Goal: Task Accomplishment & Management: Manage account settings

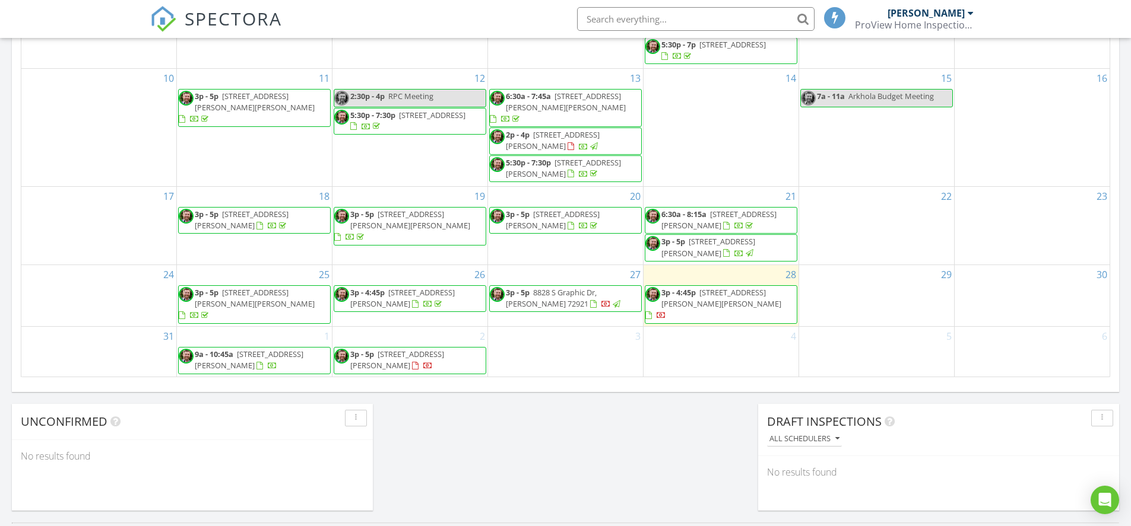
scroll to position [712, 0]
click at [568, 300] on span "8828 S Graphic Dr, [PERSON_NAME] 72921" at bounding box center [551, 298] width 91 height 22
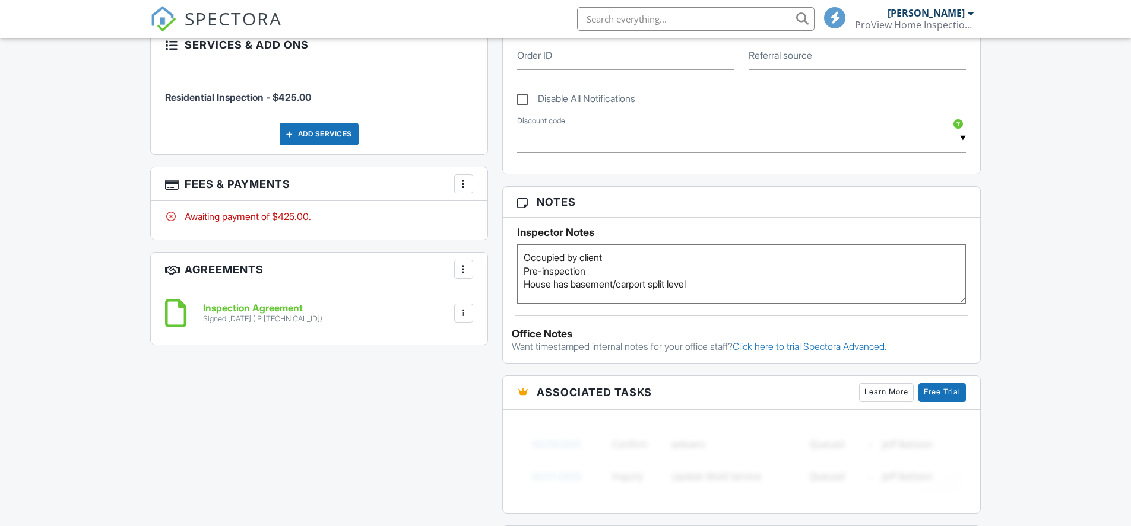
scroll to position [712, 0]
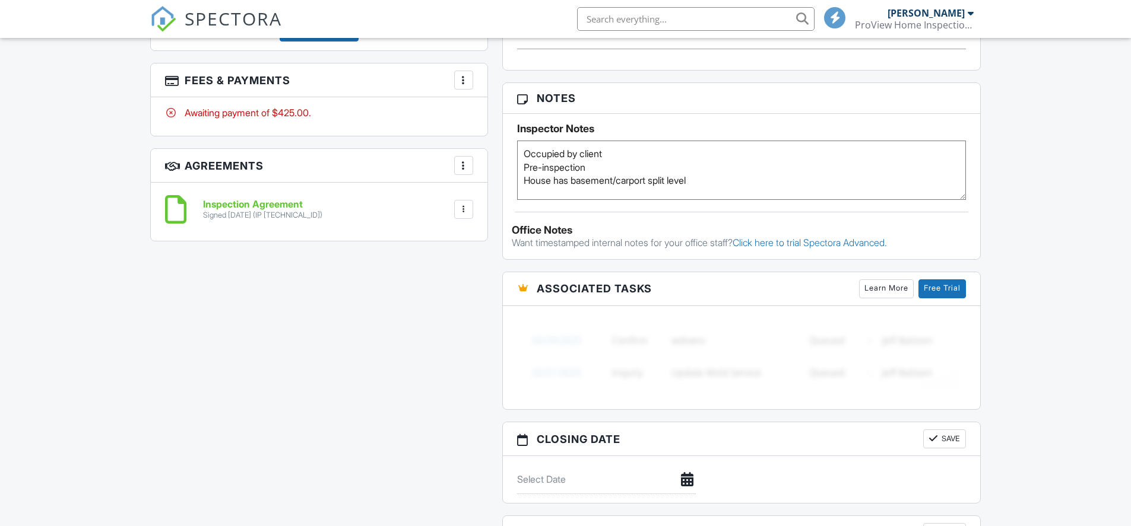
click at [461, 79] on div at bounding box center [464, 80] width 12 height 12
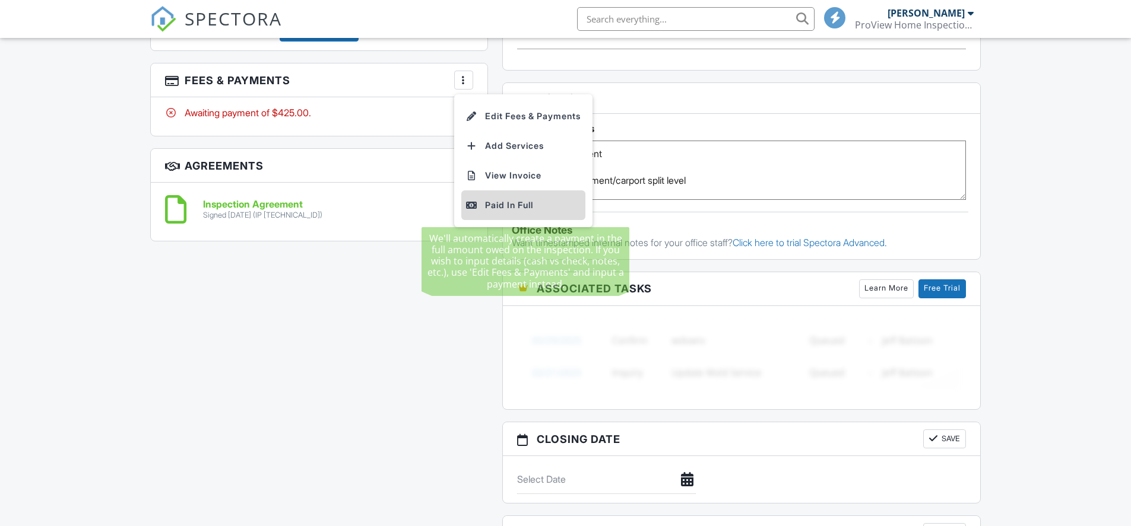
click at [481, 211] on div "Paid In Full" at bounding box center [523, 205] width 115 height 14
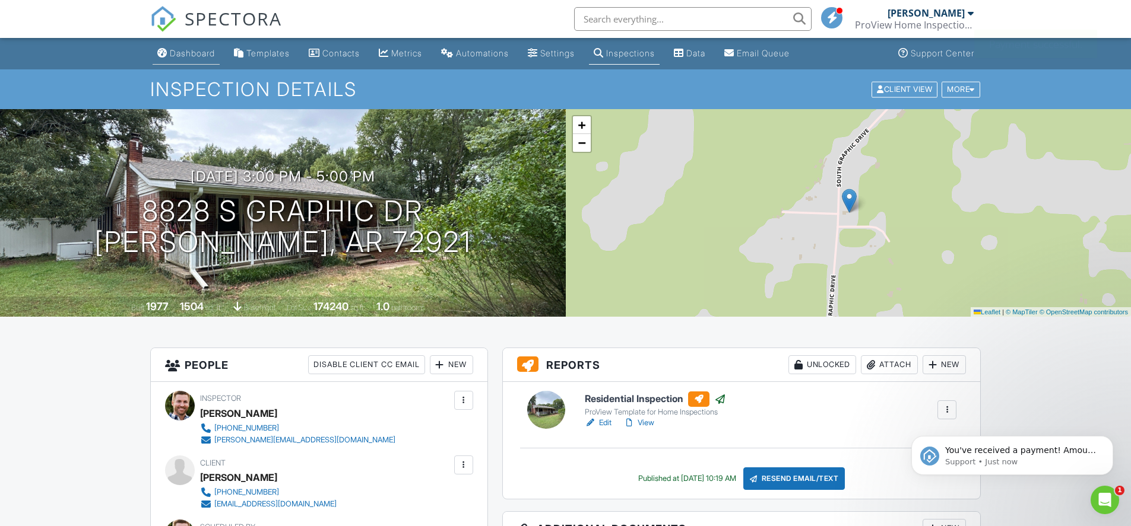
click at [195, 50] on div "Dashboard" at bounding box center [192, 53] width 45 height 10
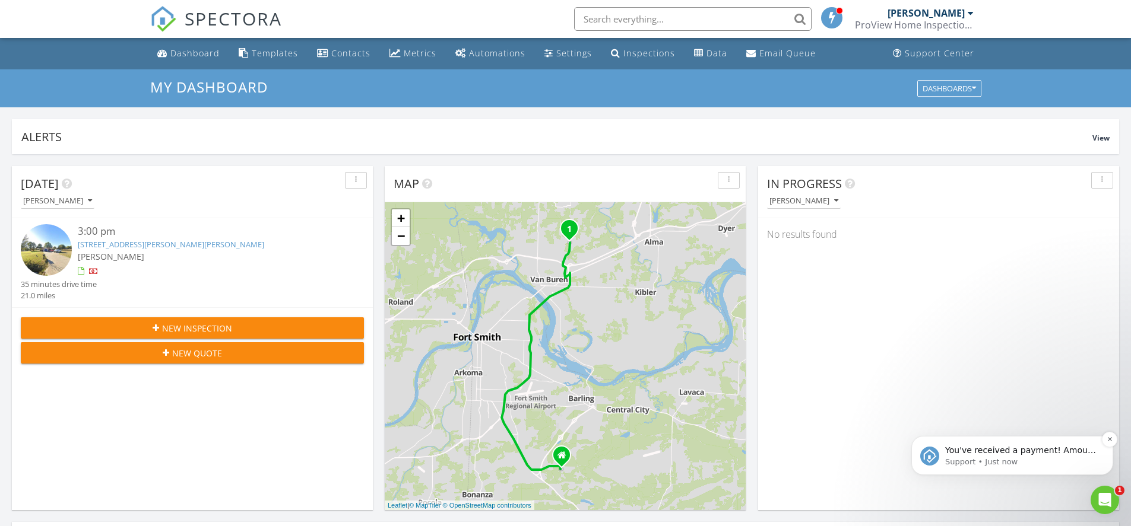
click at [962, 448] on p "You've received a payment! Amount $425.00 Fee $0.00 Net $425.00 Transaction # I…" at bounding box center [1021, 451] width 153 height 12
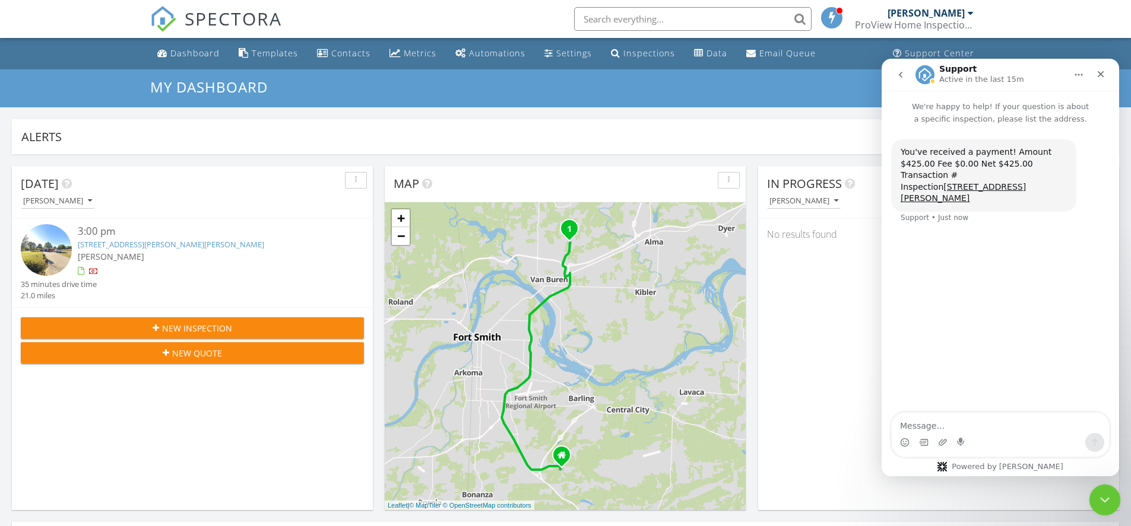
click at [1097, 506] on div "Close Intercom Messenger" at bounding box center [1102, 498] width 28 height 28
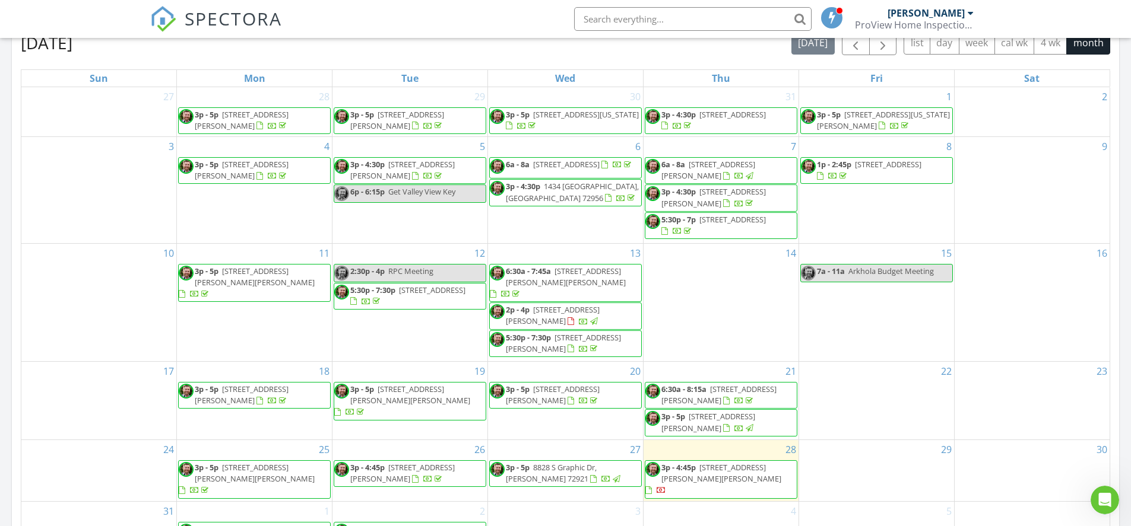
scroll to position [534, 0]
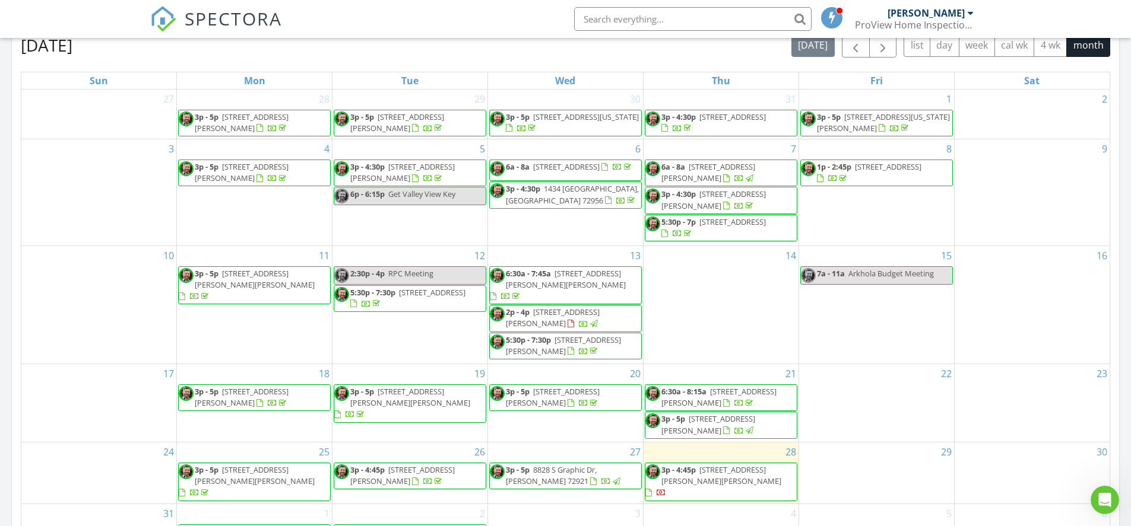
click at [775, 478] on span "3p - 4:45p 2825 N Rudy Rd, Van Buren 72956" at bounding box center [720, 482] width 151 height 35
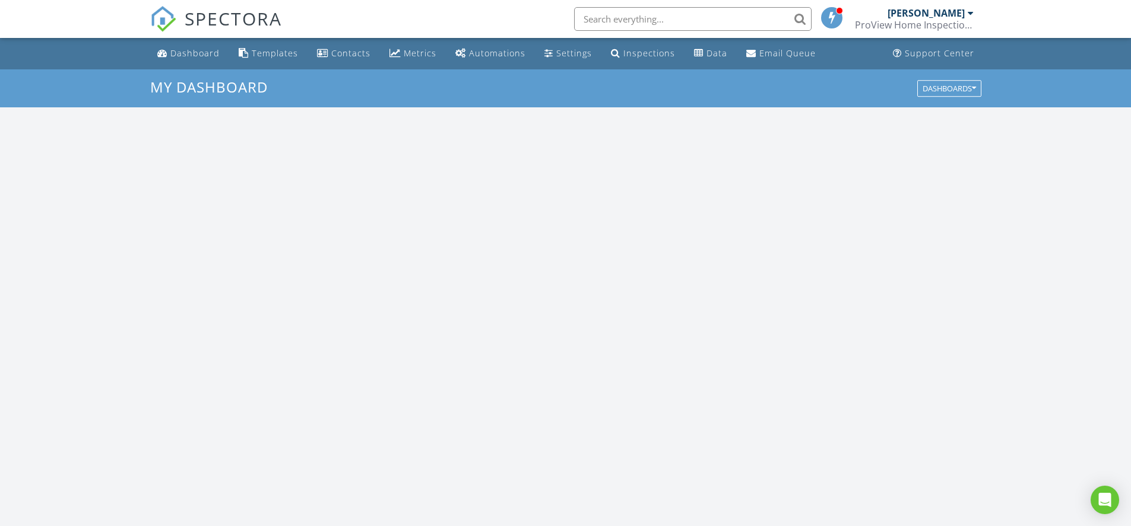
scroll to position [1099, 1149]
